Goal: Transaction & Acquisition: Purchase product/service

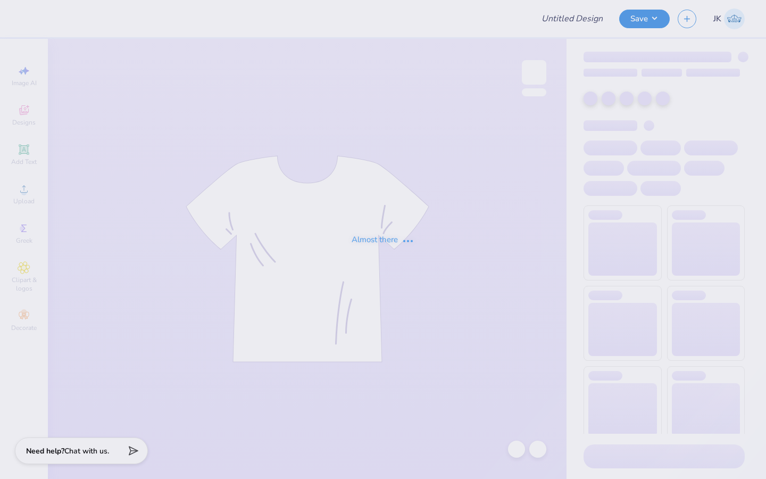
type input "bid day bags"
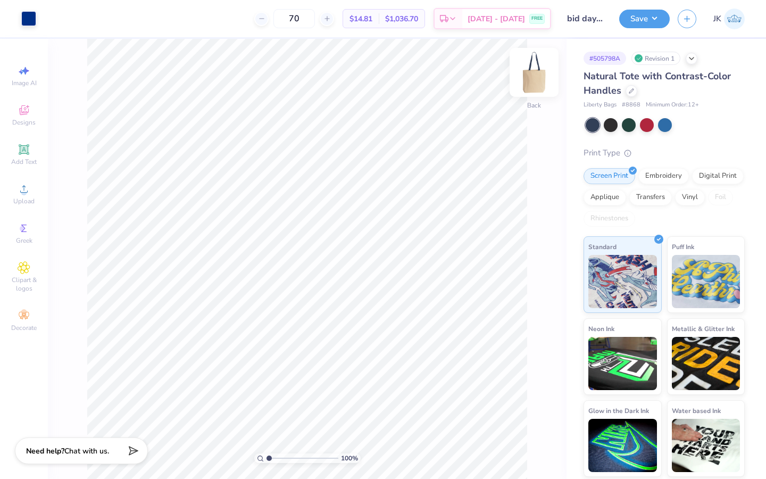
click at [540, 79] on img at bounding box center [534, 72] width 43 height 43
click at [535, 73] on img at bounding box center [534, 72] width 43 height 43
drag, startPoint x: 397, startPoint y: 17, endPoint x: 440, endPoint y: 20, distance: 42.7
click at [424, 20] on div "$1,036.70 Total" at bounding box center [402, 19] width 46 height 18
copy span "$1,036.70"
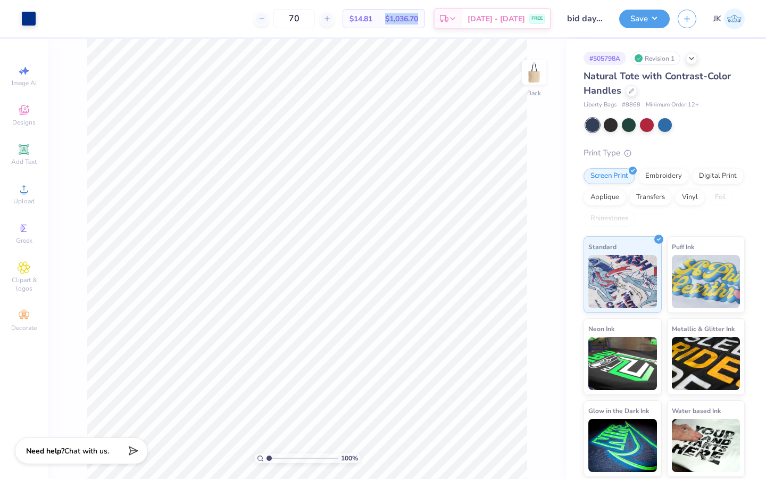
click at [424, 20] on div "$1,036.70 Total" at bounding box center [402, 19] width 46 height 18
click at [687, 58] on div at bounding box center [691, 58] width 12 height 12
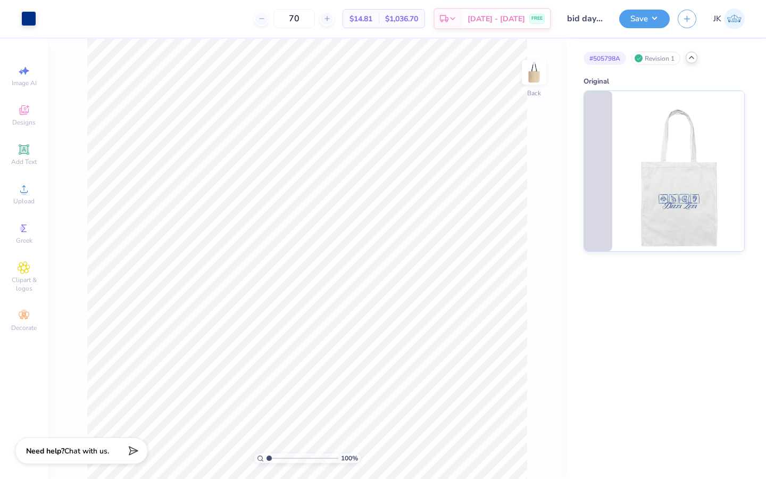
click at [687, 58] on div at bounding box center [691, 58] width 12 height 12
